Goal: Contribute content: Add original content to the website for others to see

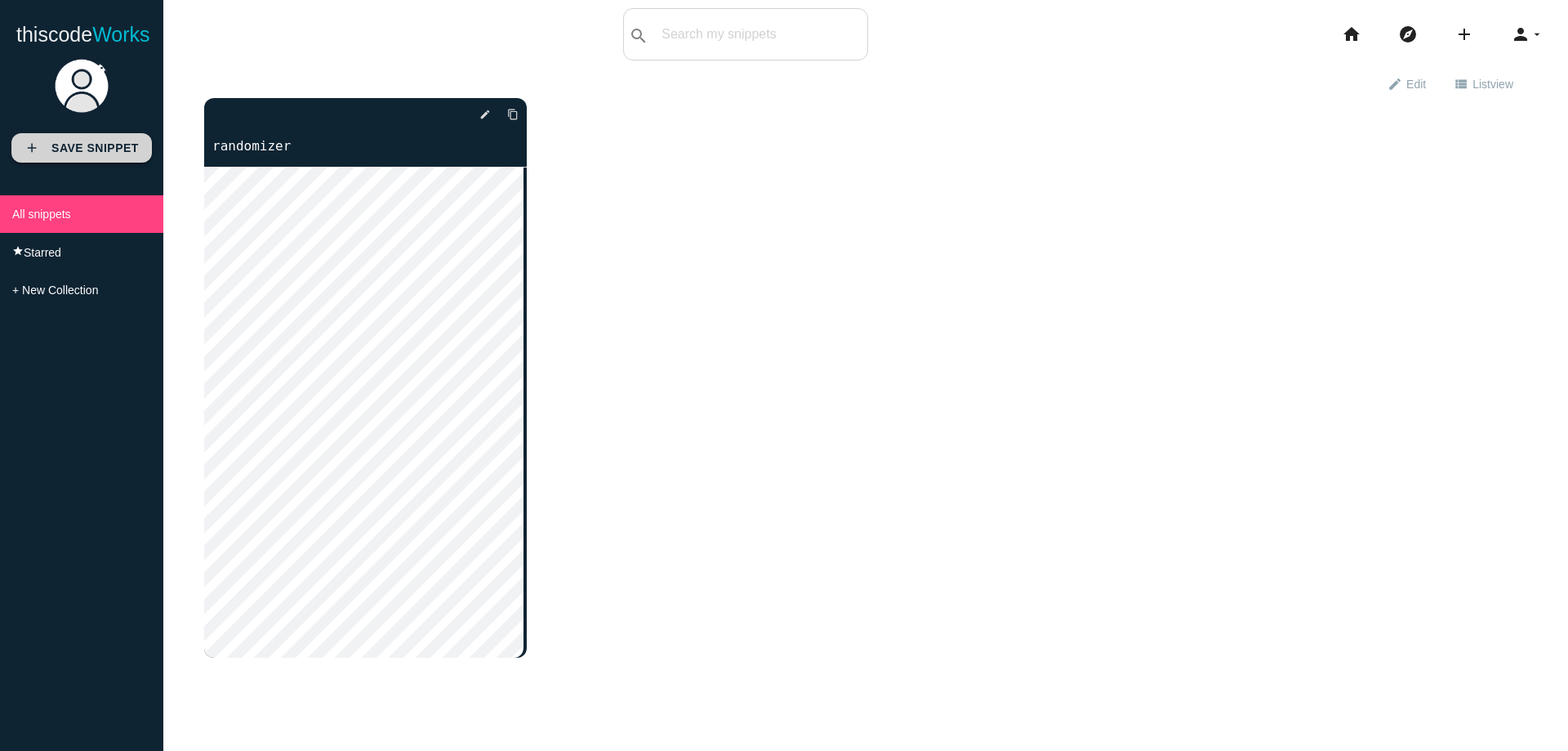
click at [75, 152] on b "Save Snippet" at bounding box center [95, 148] width 88 height 13
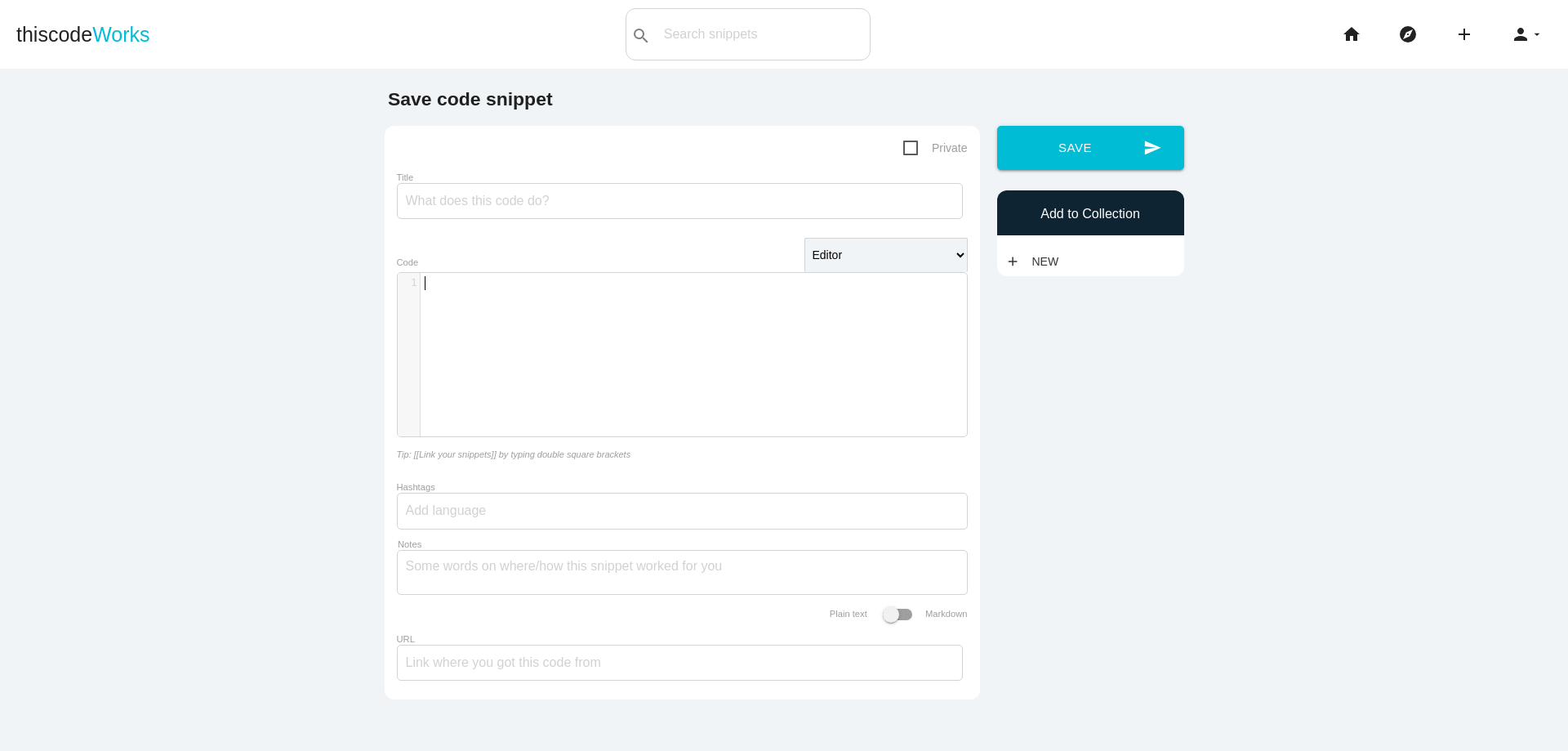
click at [512, 304] on div "​ x 1 ​" at bounding box center [694, 366] width 593 height 188
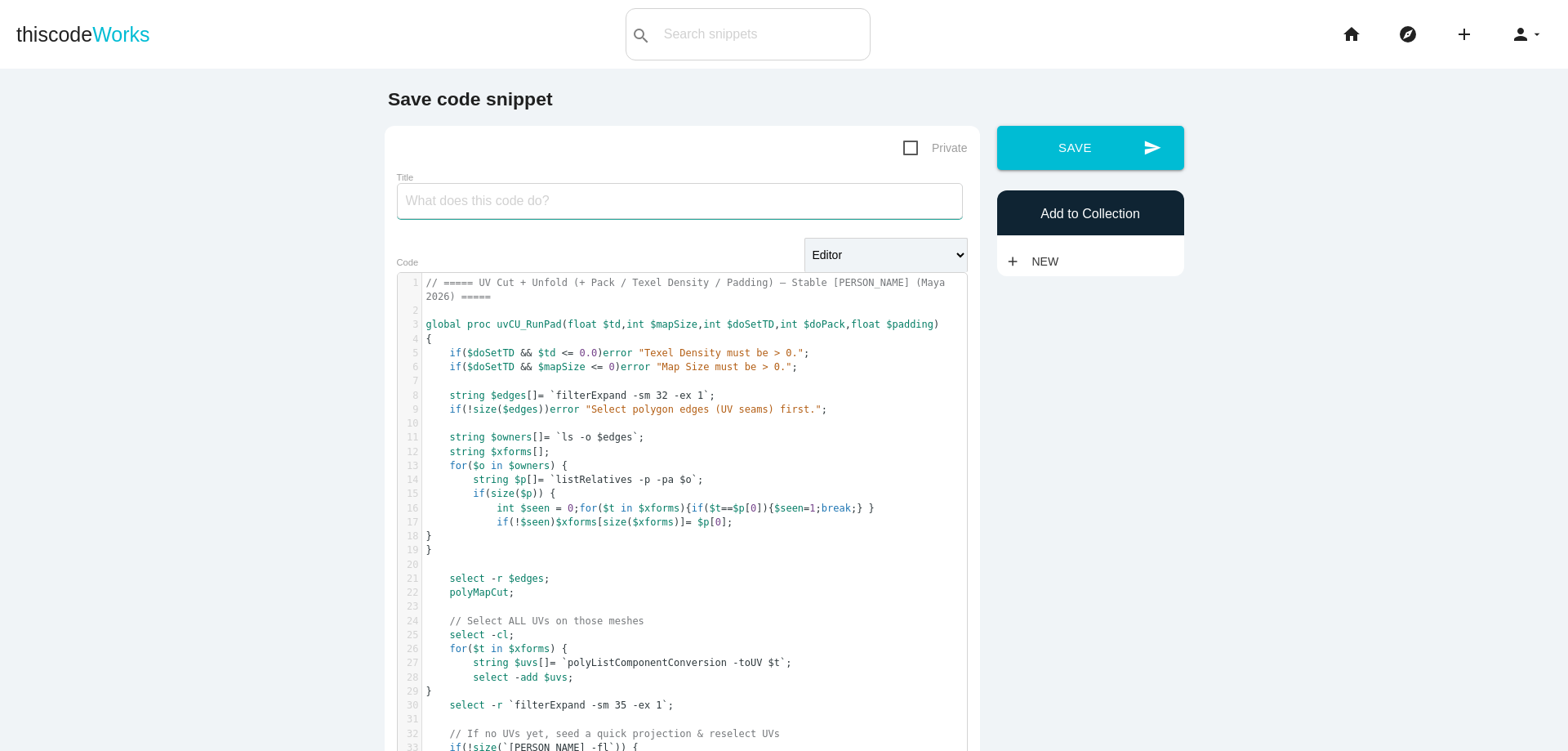
click at [500, 204] on input "Title" at bounding box center [680, 201] width 566 height 36
type textarea "UV Cut + Unfold"
drag, startPoint x: 473, startPoint y: 284, endPoint x: 562, endPoint y: 287, distance: 89.1
click at [562, 287] on span "// ===== UV Cut + Unfold (+ Pack / Texel Density / Padding) — Stable [PERSON_NA…" at bounding box center [689, 289] width 525 height 26
click at [479, 203] on input "Title" at bounding box center [680, 201] width 566 height 36
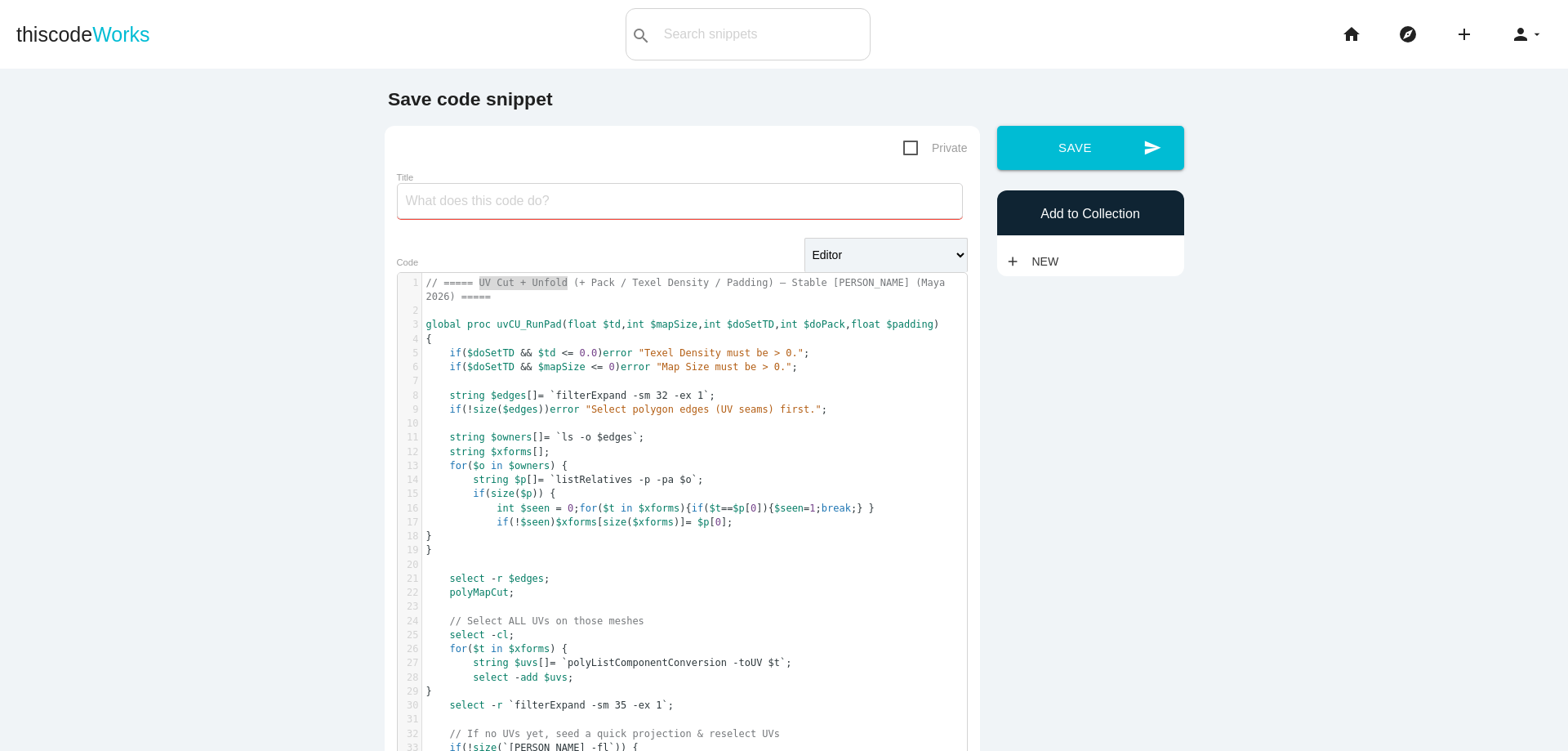
paste input "UV Cut + Unfold"
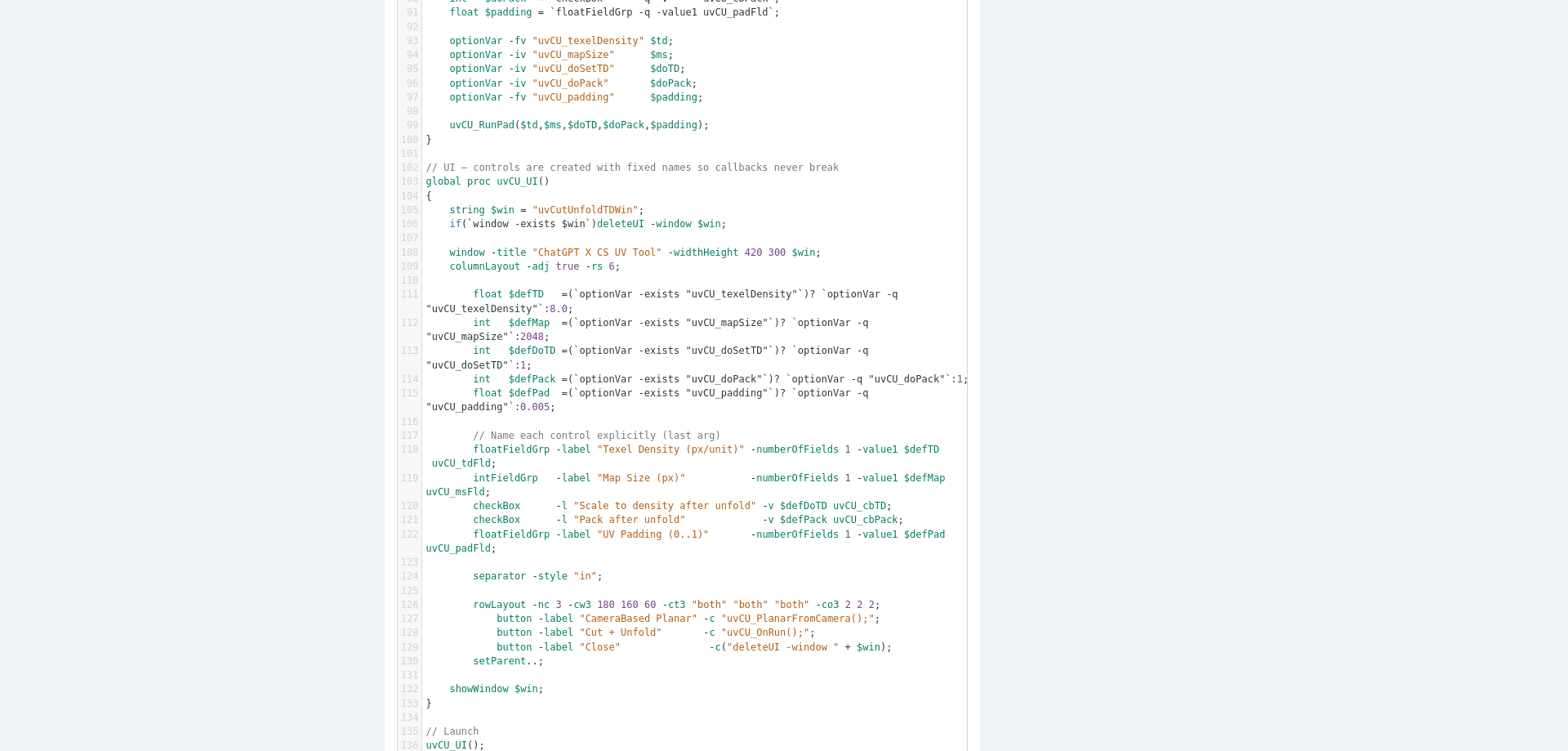
scroll to position [1973, 0]
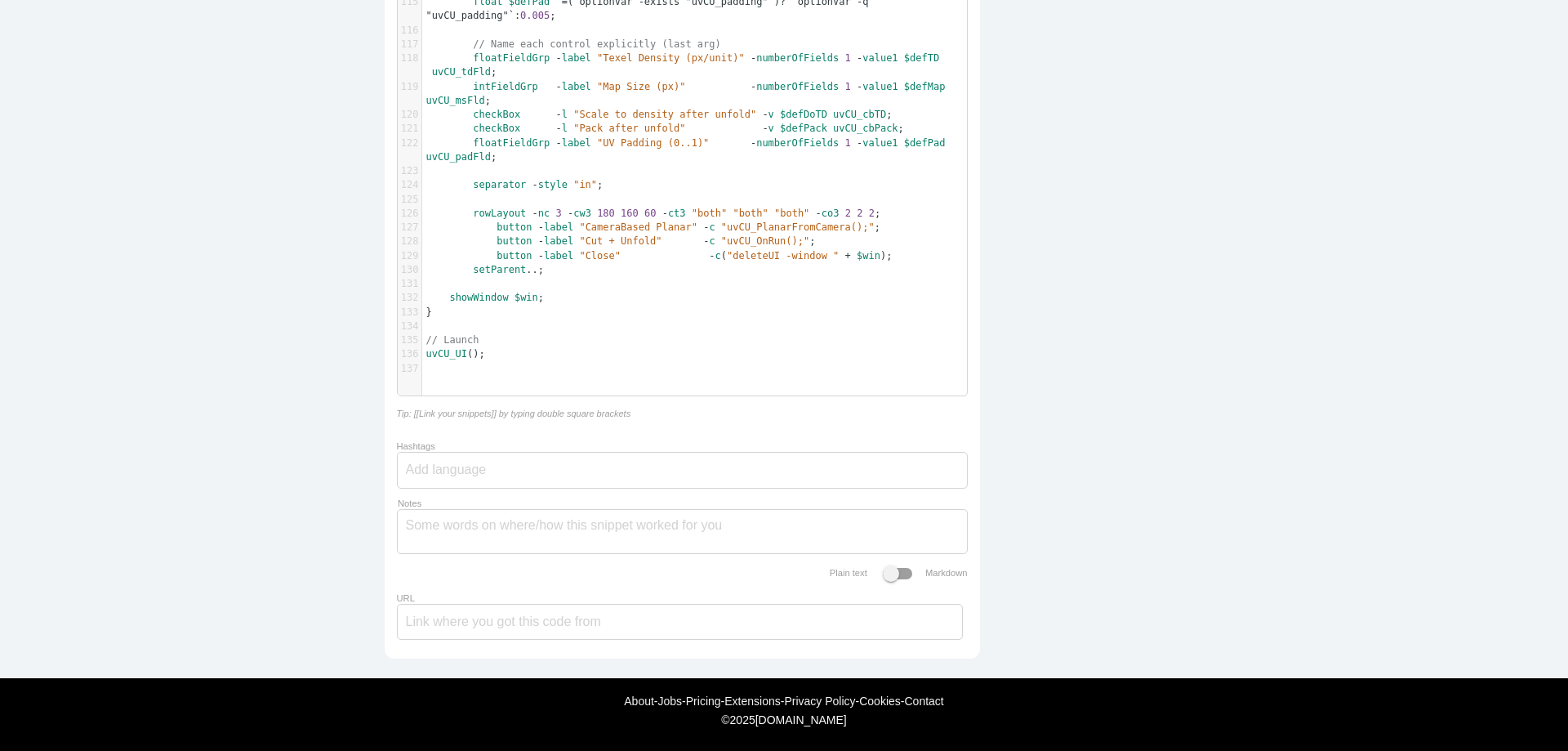
type input "UV Cut + Unfold"
click at [532, 467] on div at bounding box center [682, 471] width 570 height 37
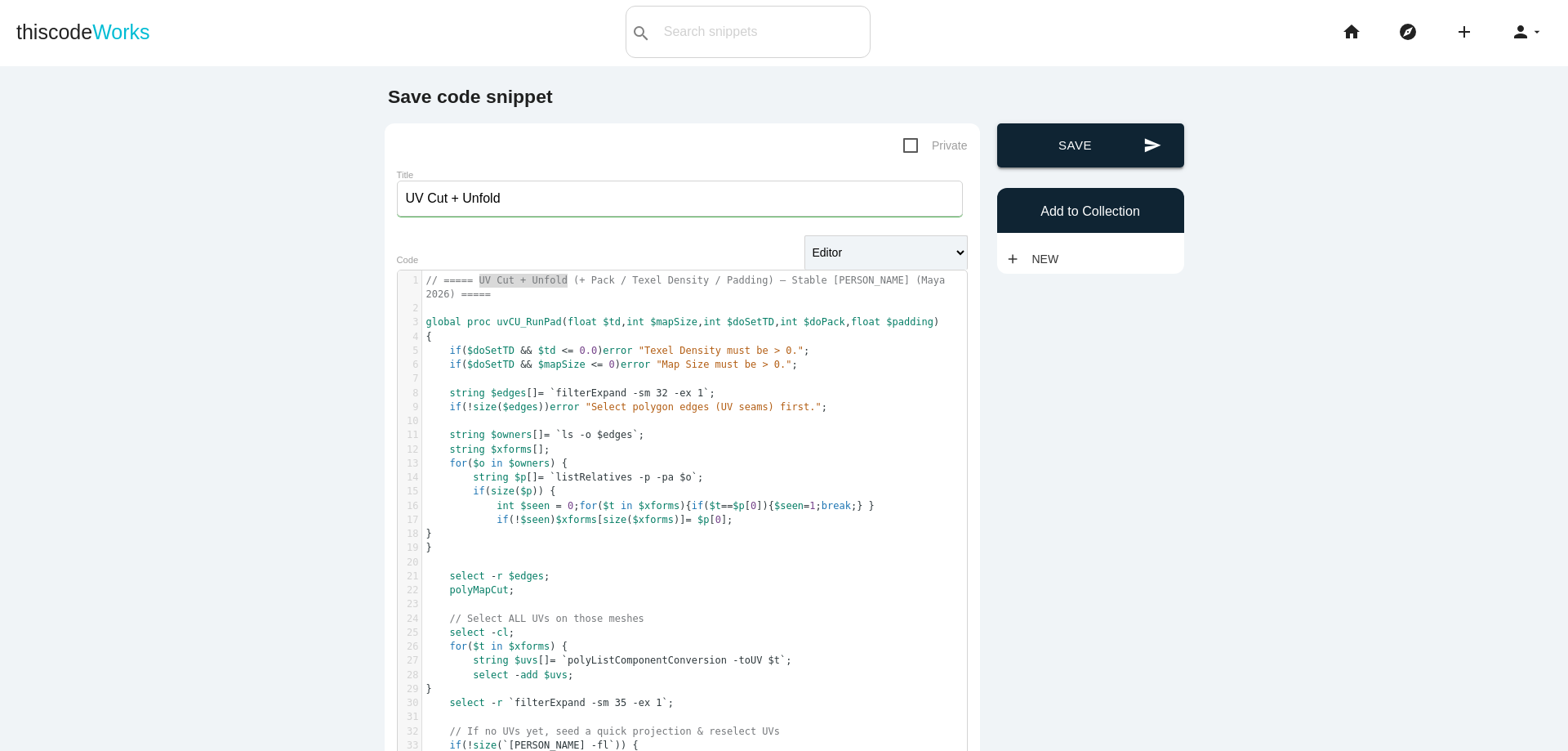
scroll to position [0, 0]
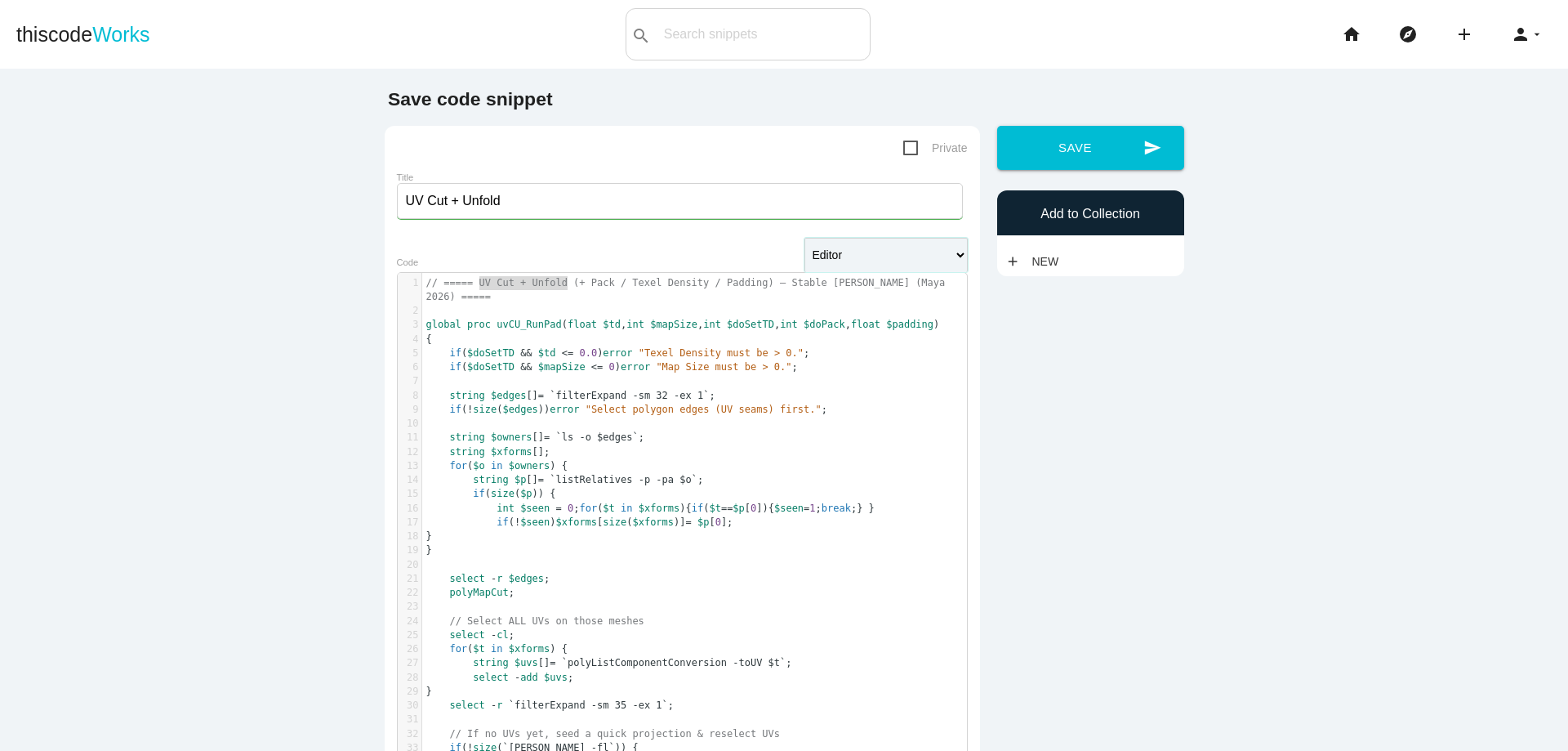
click at [954, 256] on select "Editor HTML Editor Javascript Editor PHP Editor Python Editor" at bounding box center [886, 255] width 164 height 34
click at [1146, 151] on icon "send" at bounding box center [1152, 148] width 18 height 44
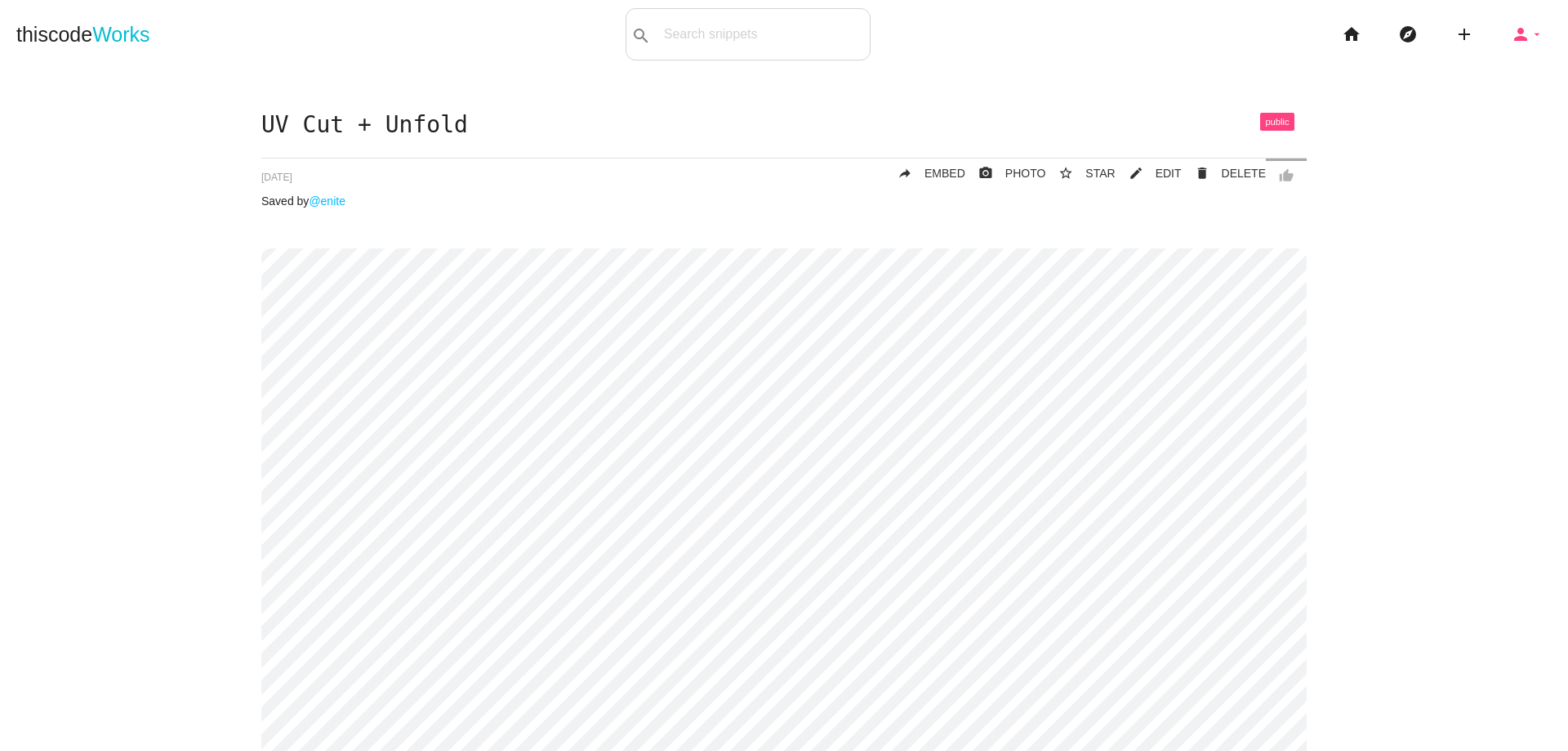
click at [1517, 36] on icon "person" at bounding box center [1520, 34] width 19 height 52
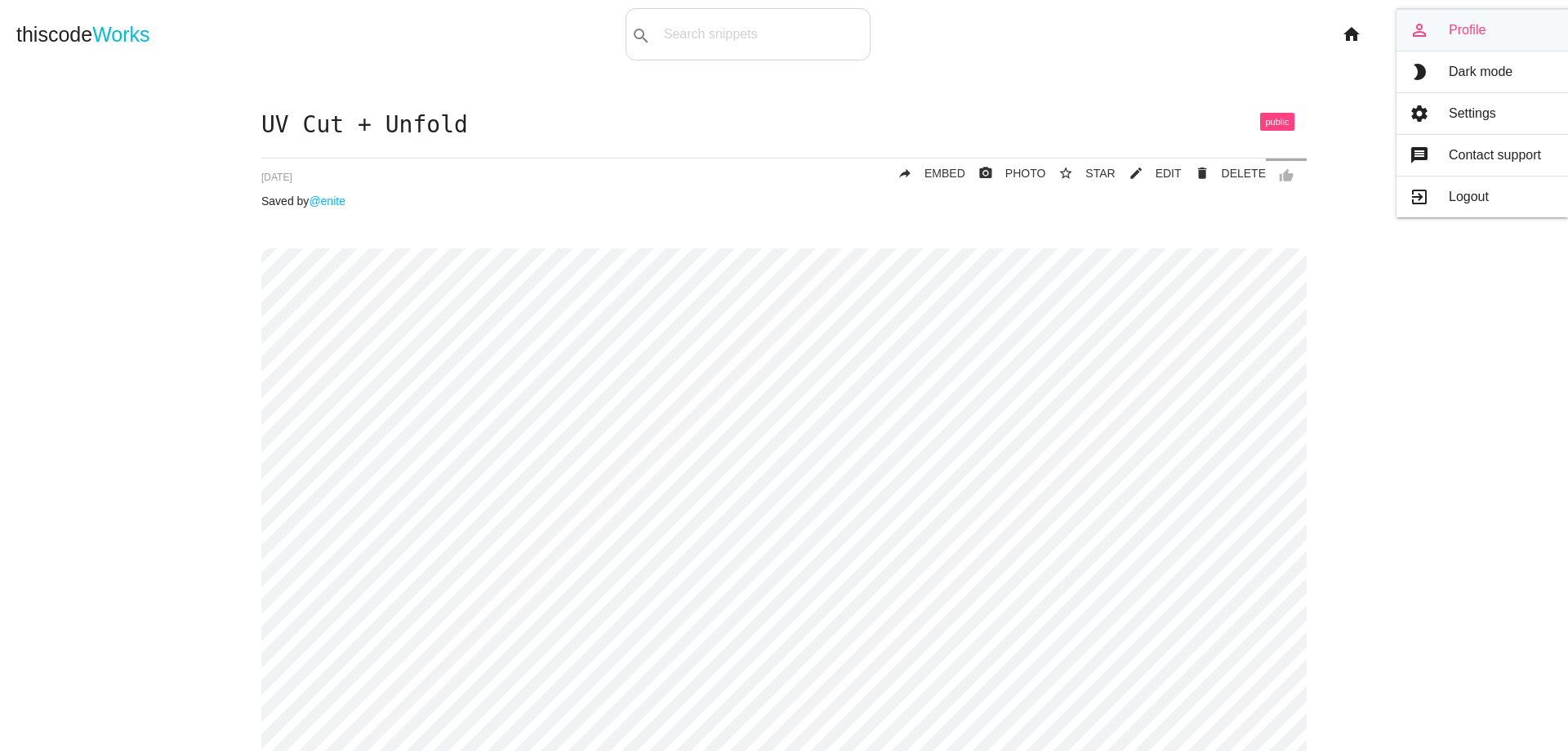
click at [1493, 30] on link "person_outline Profile" at bounding box center [1482, 30] width 172 height 41
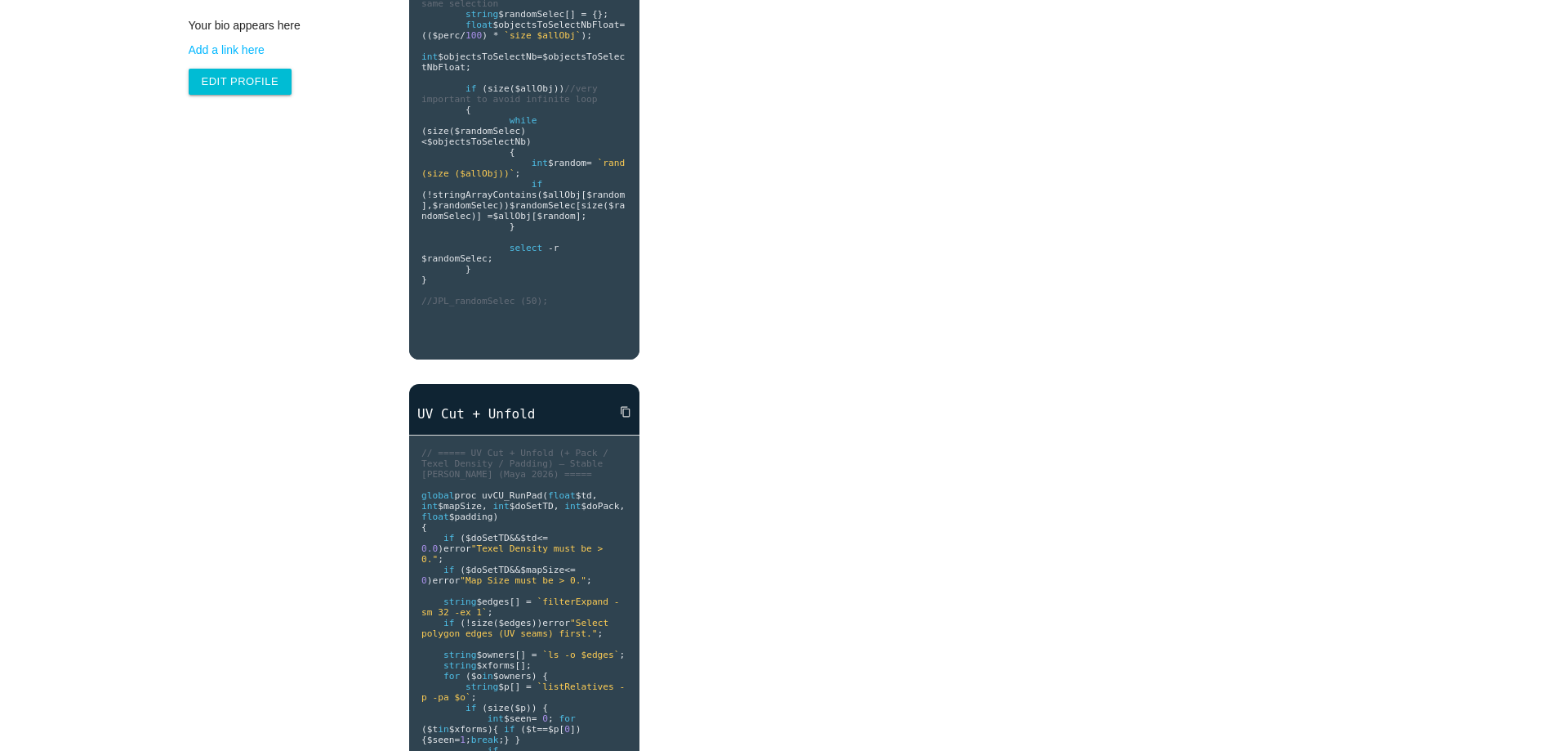
scroll to position [490, 0]
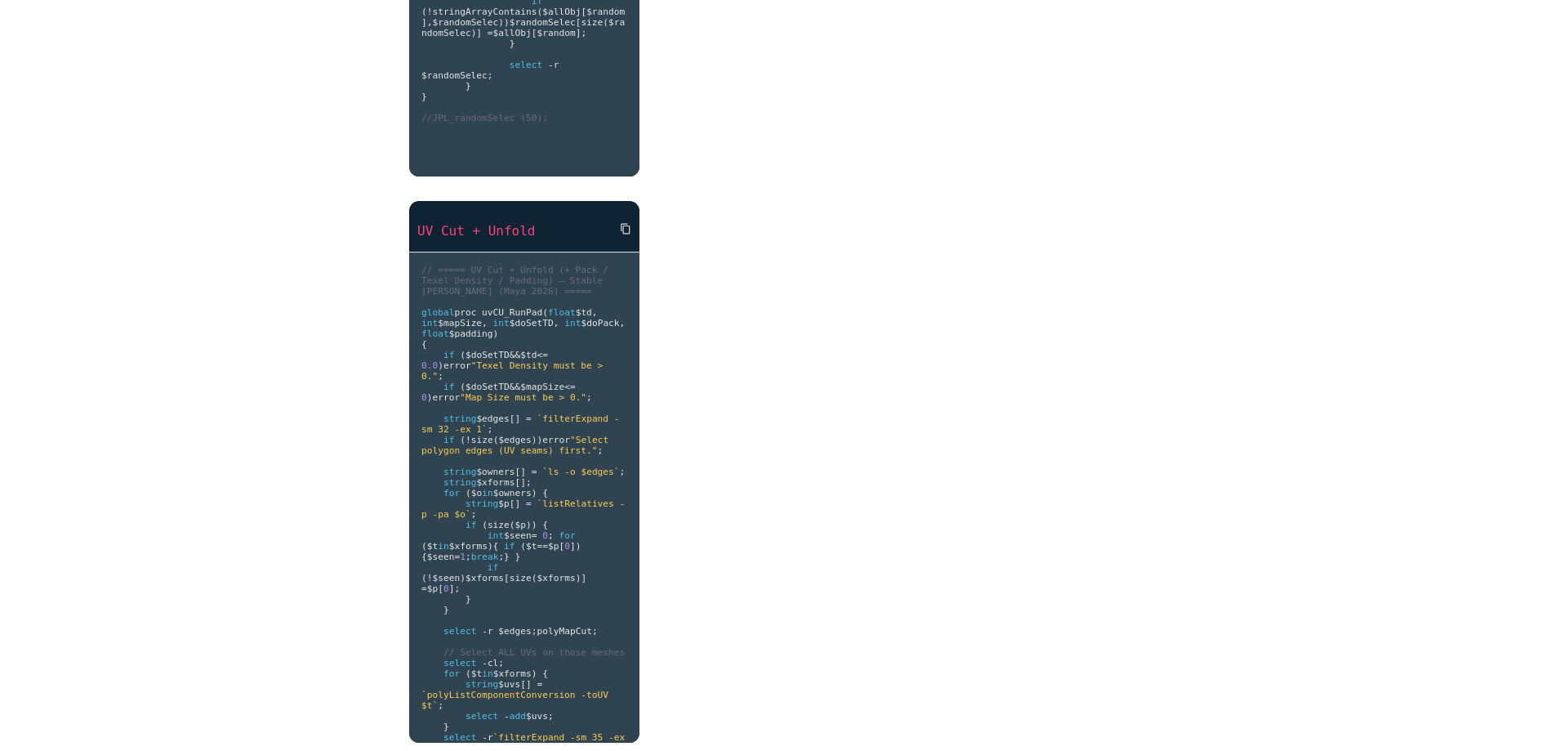
click at [513, 234] on link "UV Cut + Unfold" at bounding box center [524, 230] width 230 height 19
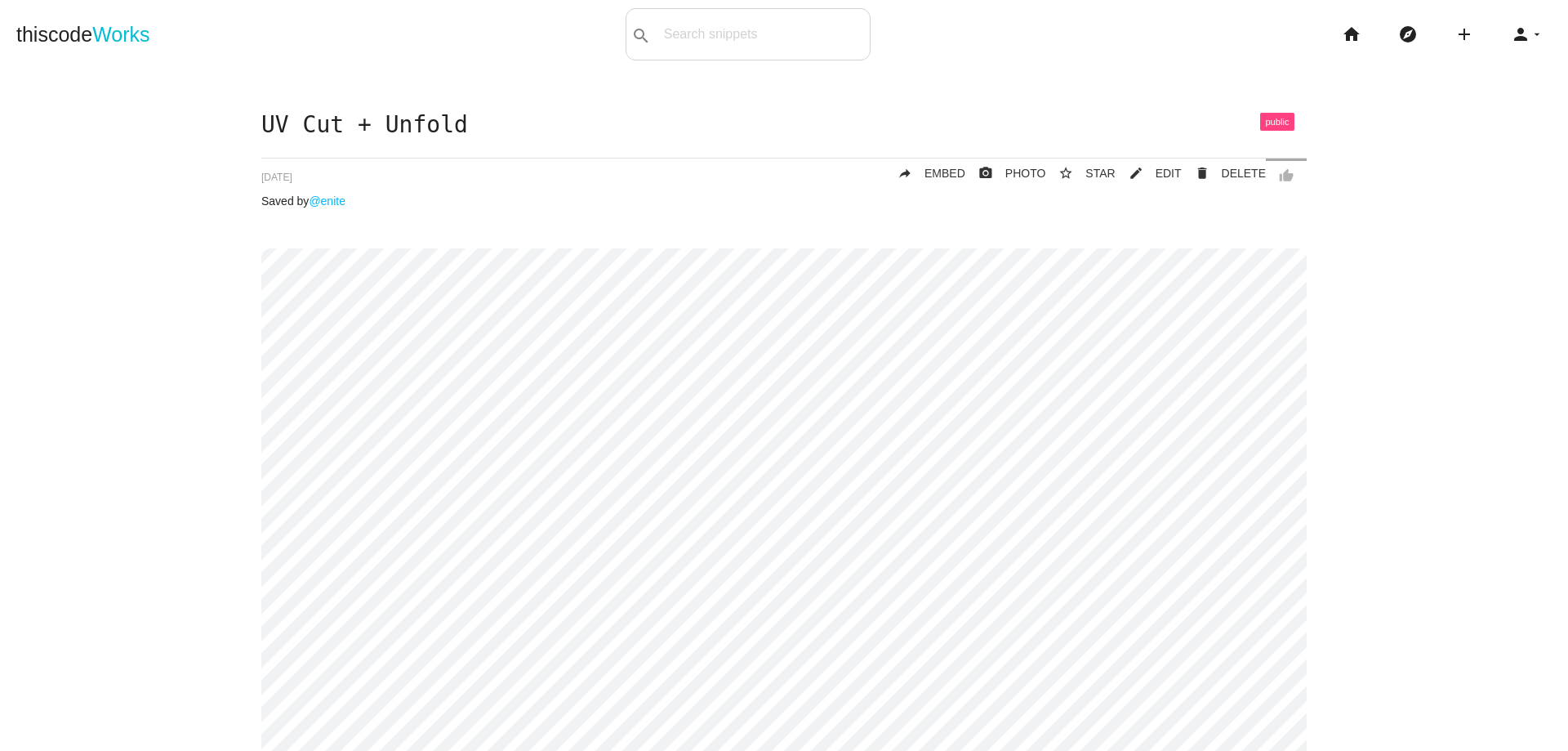
click at [448, 126] on h1 "UV Cut + Unfold" at bounding box center [784, 125] width 1045 height 26
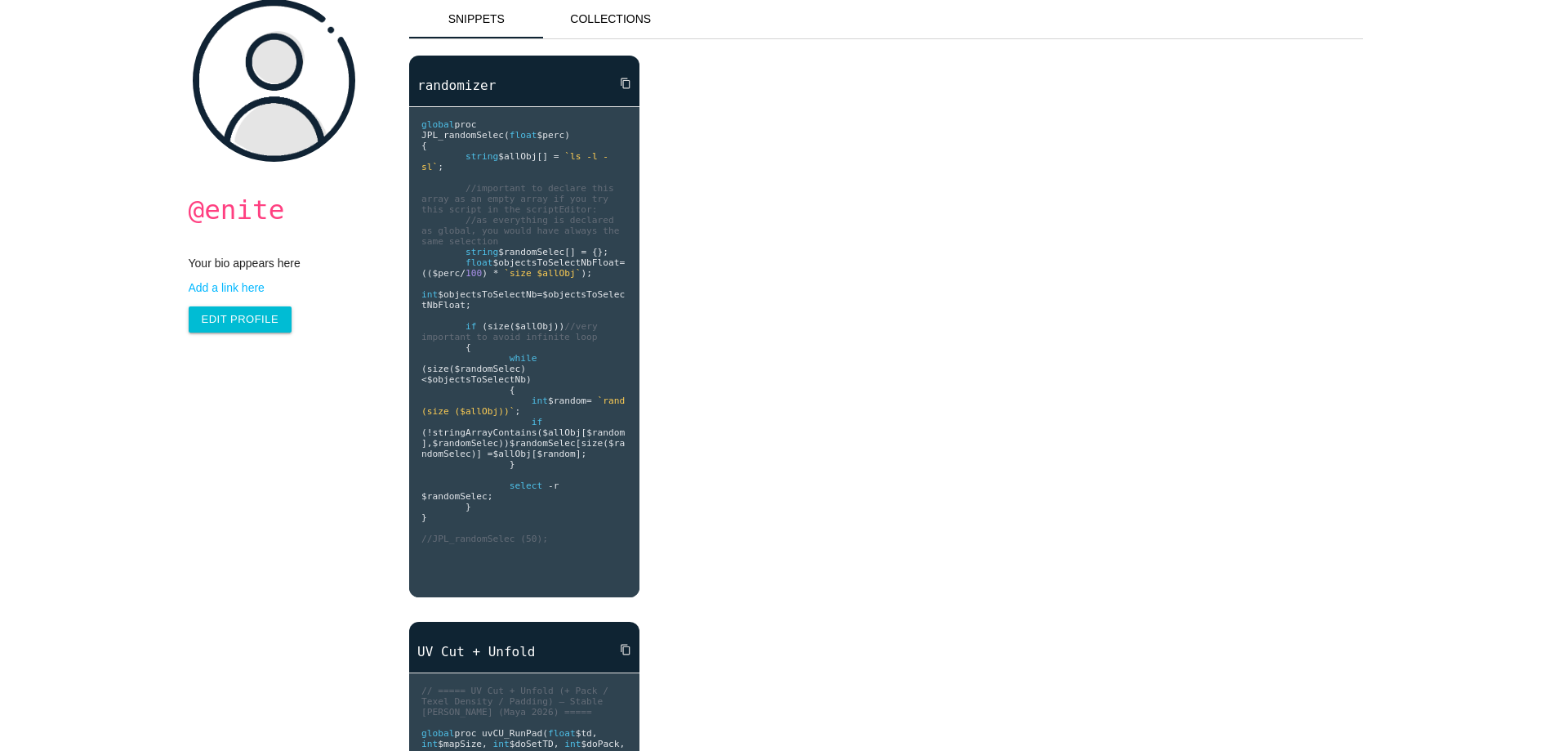
scroll to position [164, 0]
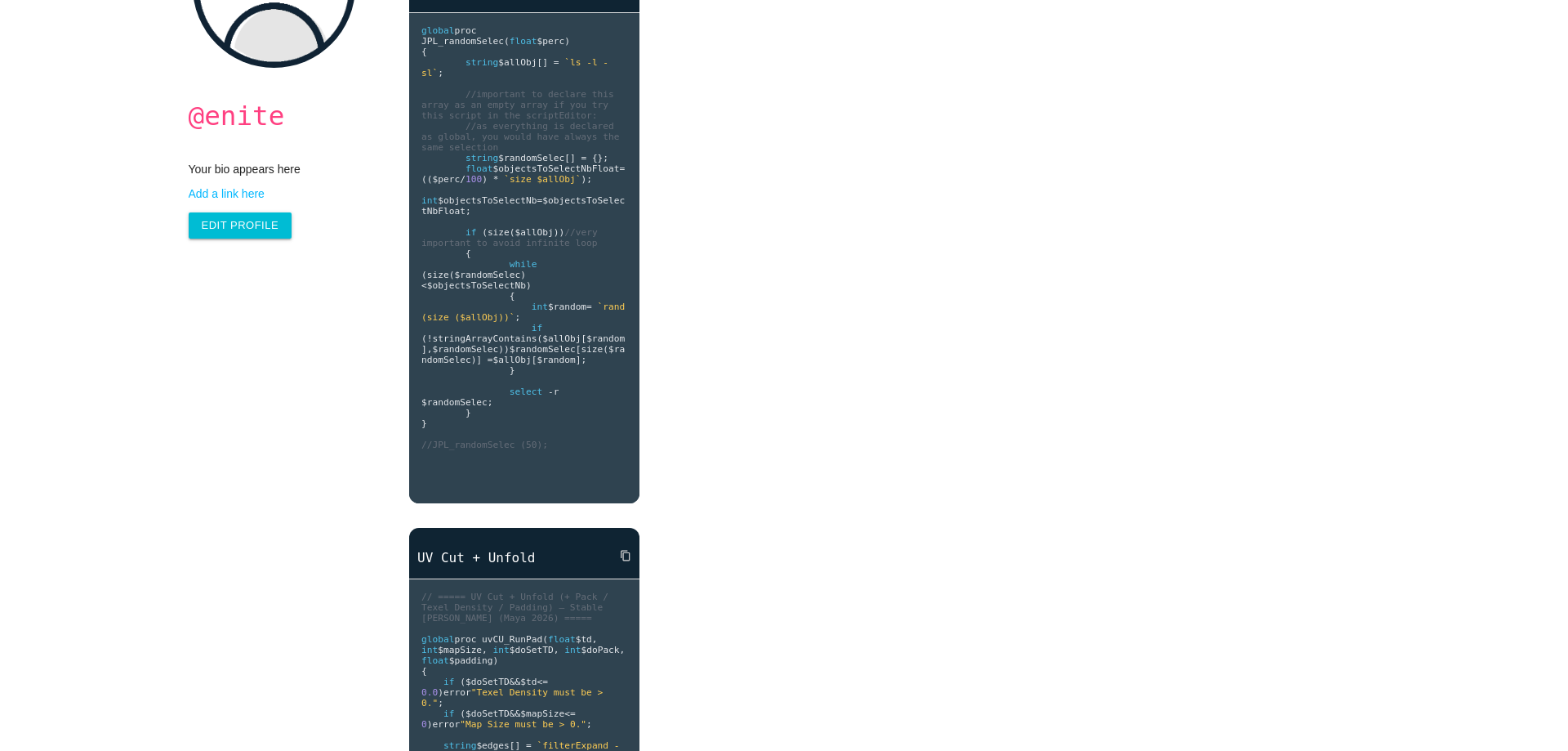
click at [272, 121] on h1 "@enite" at bounding box center [281, 116] width 187 height 29
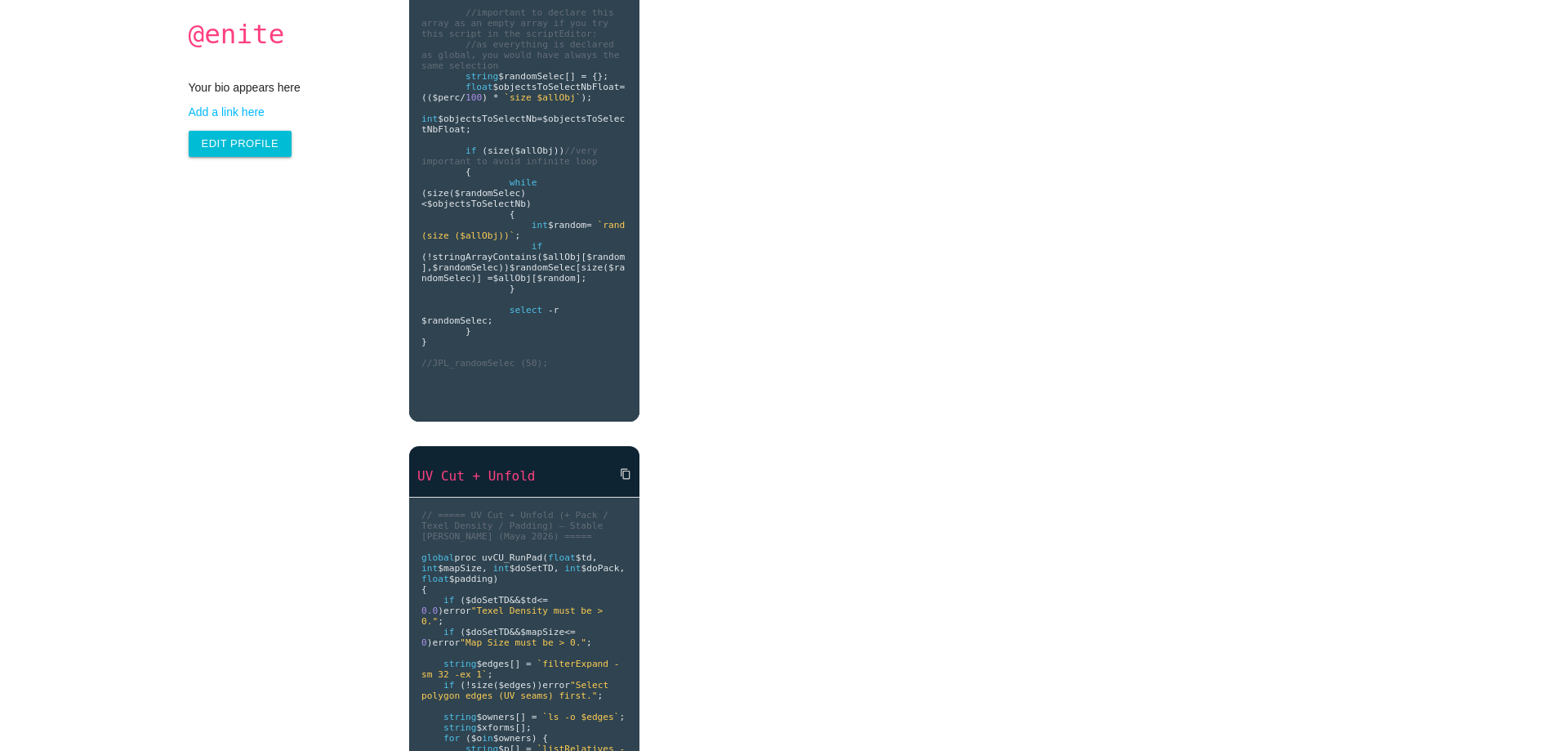
scroll to position [584, 0]
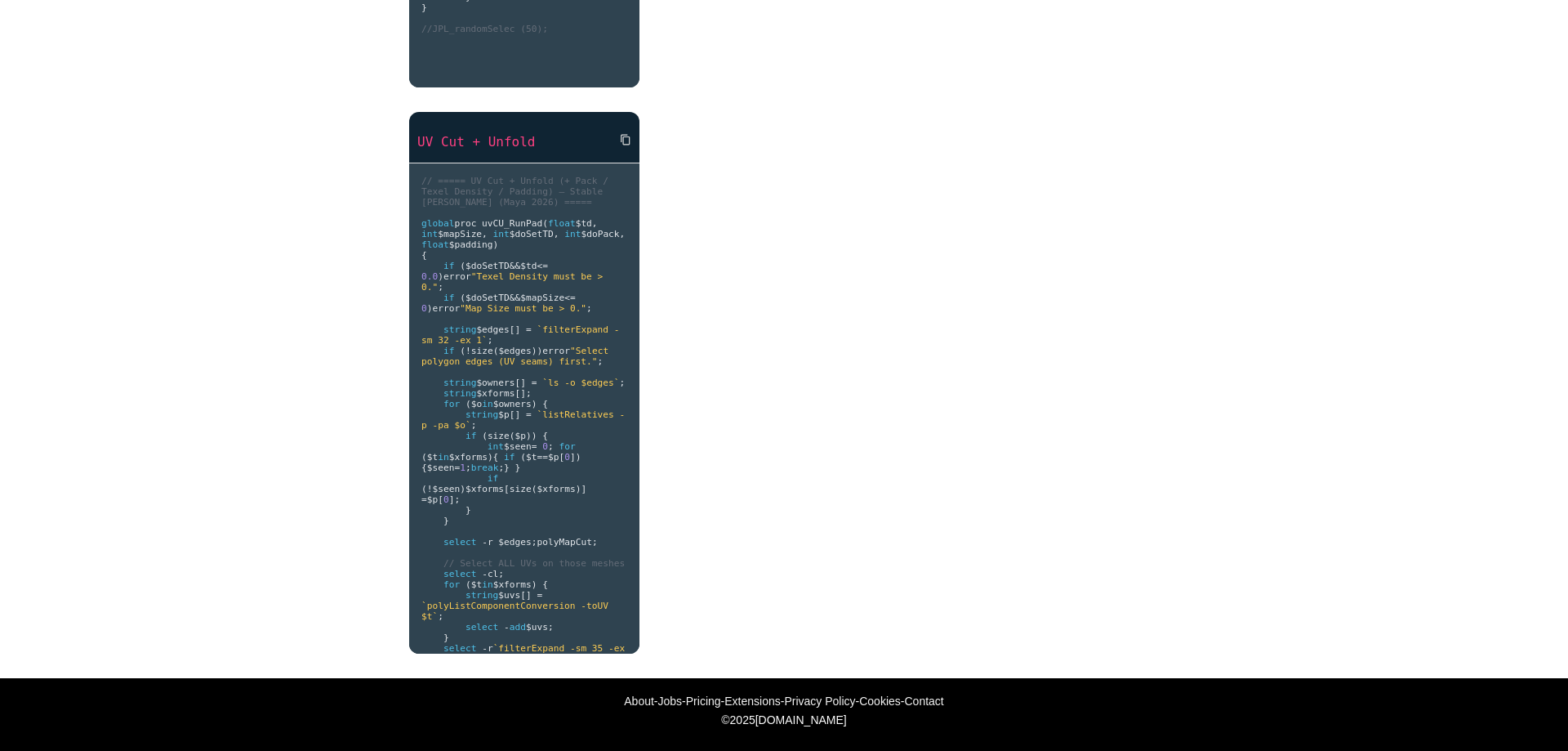
click at [524, 134] on link "UV Cut + Unfold" at bounding box center [524, 142] width 230 height 19
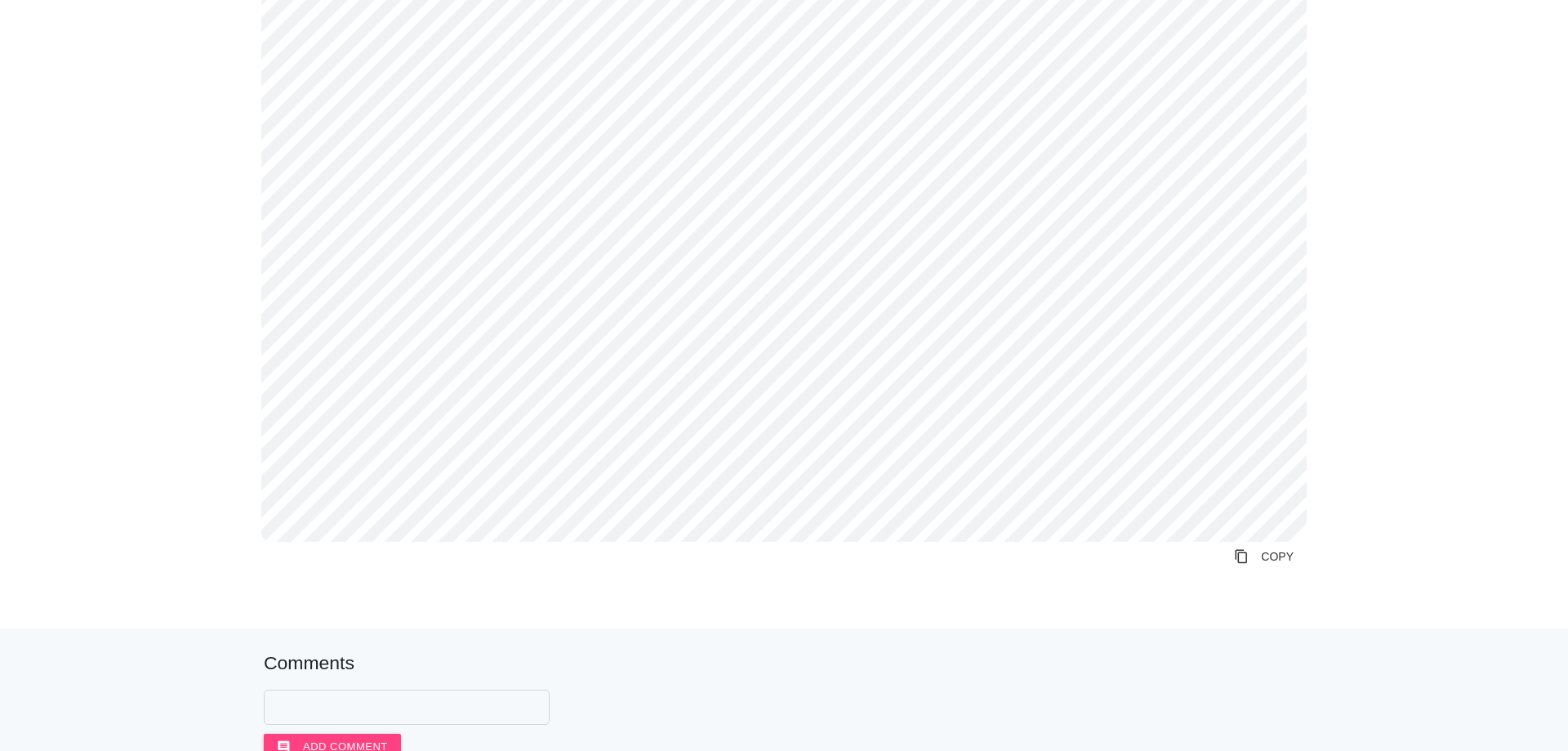
scroll to position [1634, 0]
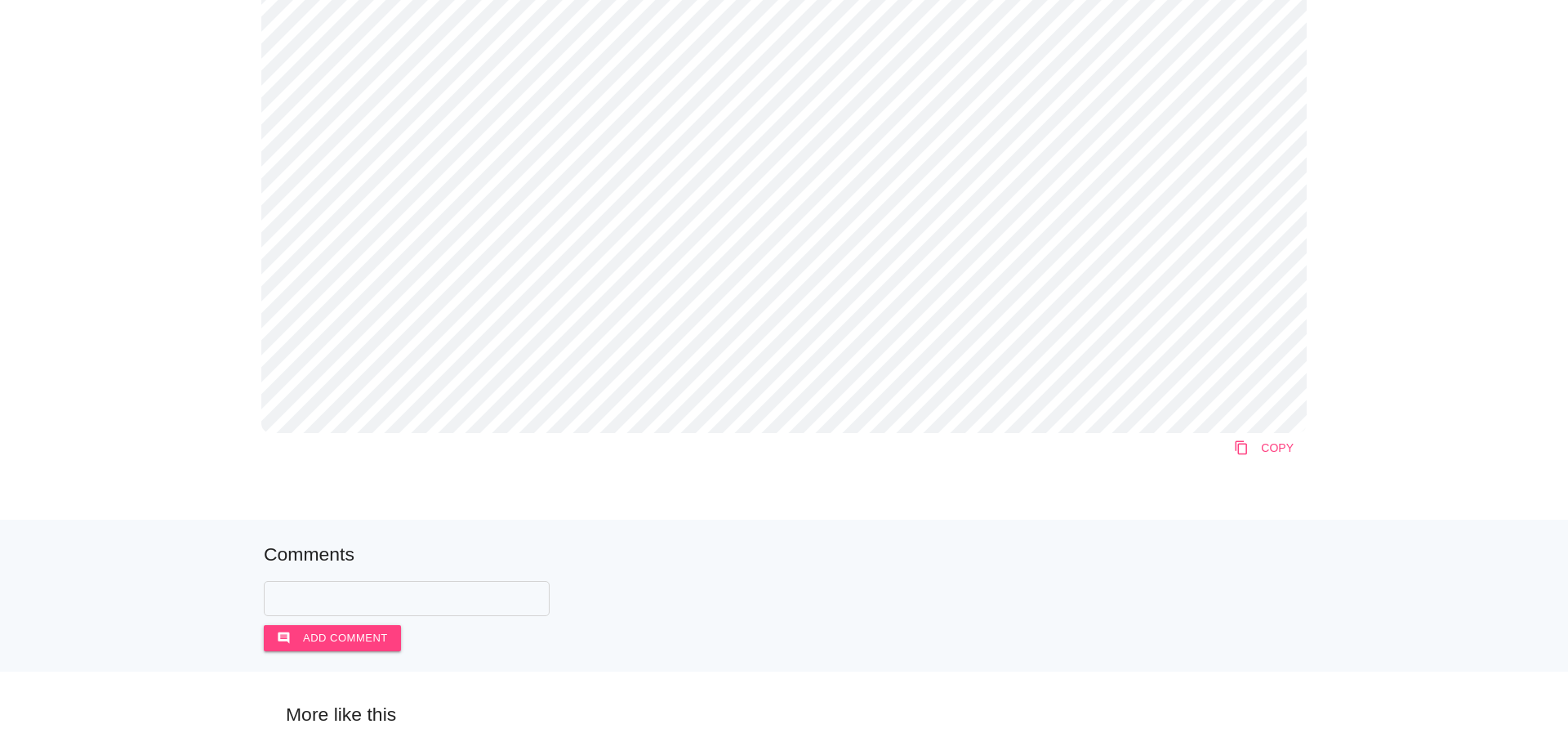
click at [1271, 453] on link "content_copy COPY" at bounding box center [1264, 447] width 86 height 29
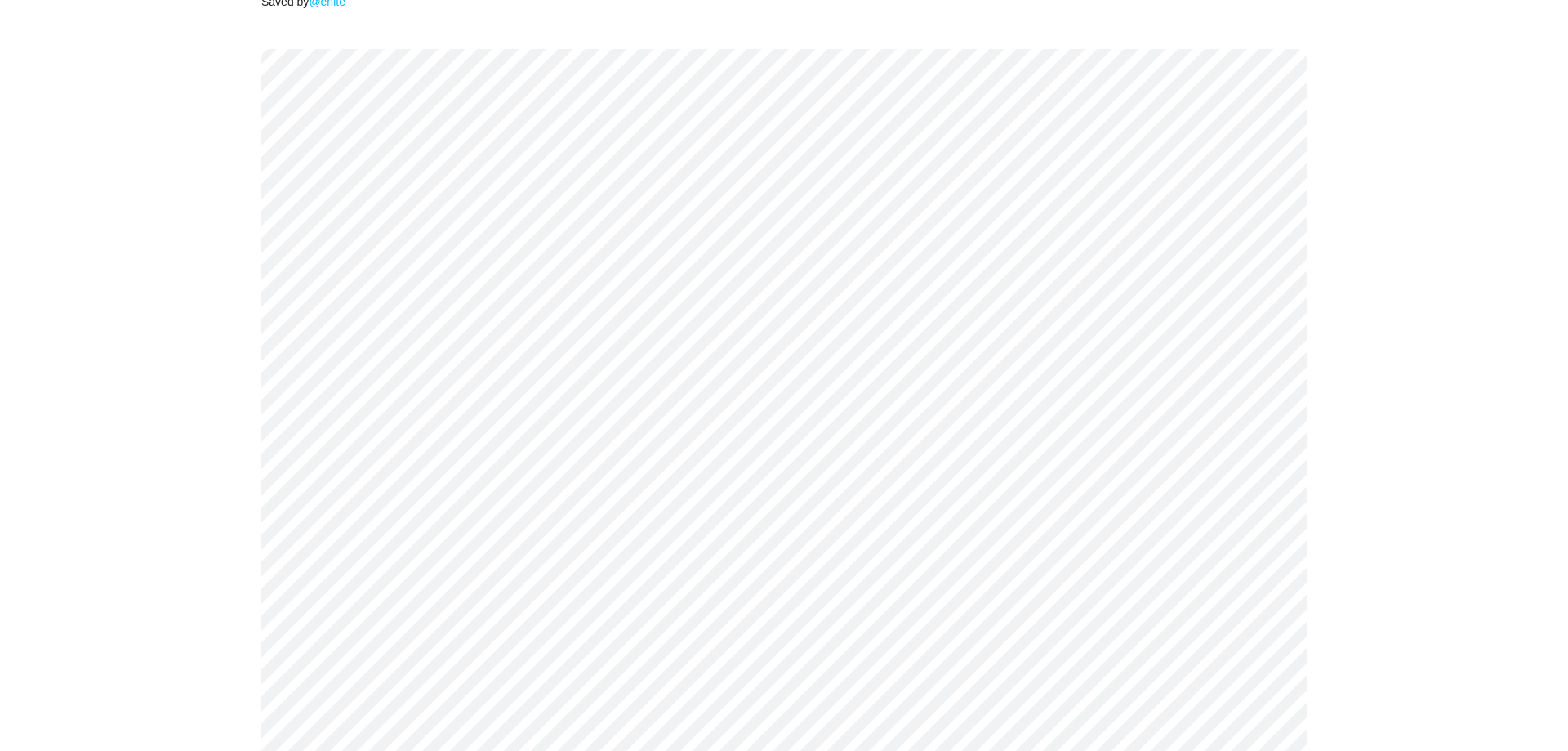
scroll to position [0, 0]
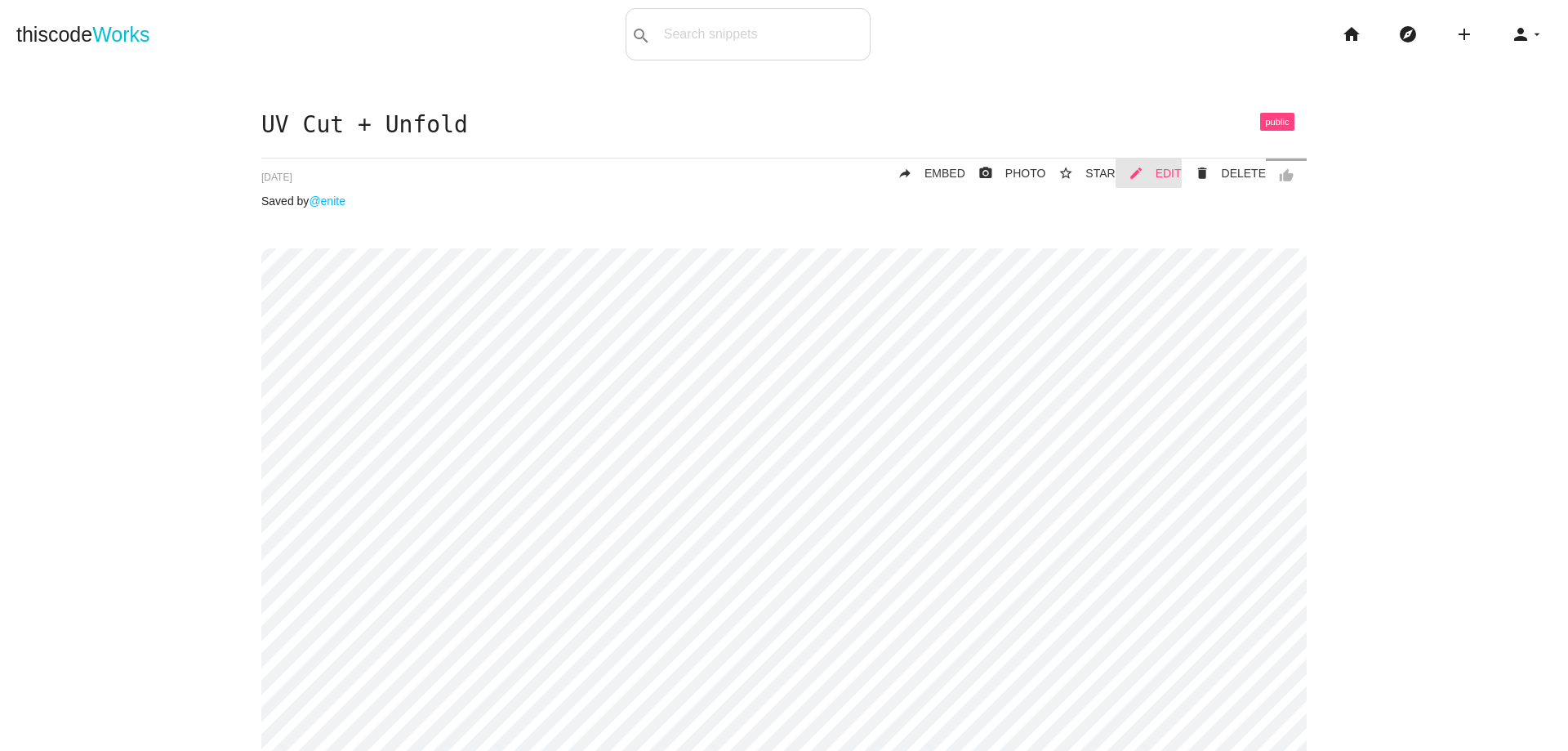
click at [1158, 172] on link "mode_edit EDIT" at bounding box center [1148, 172] width 66 height 29
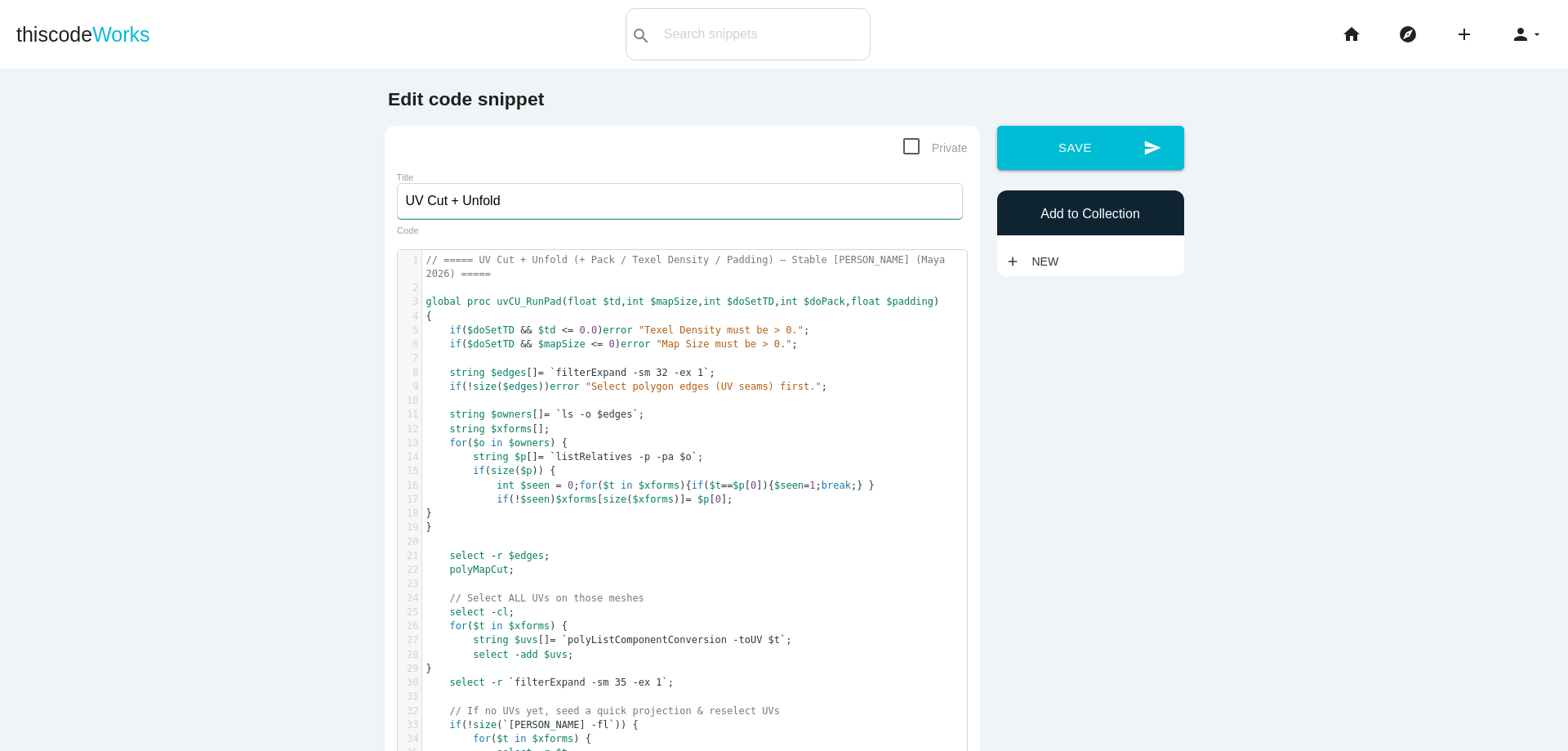
click at [532, 206] on input "UV Cut + Unfold" at bounding box center [680, 201] width 566 height 36
type input "UV Cut + Unfold v1.0"
click at [1080, 146] on button "send Save" at bounding box center [1090, 148] width 187 height 44
